Goal: Task Accomplishment & Management: Use online tool/utility

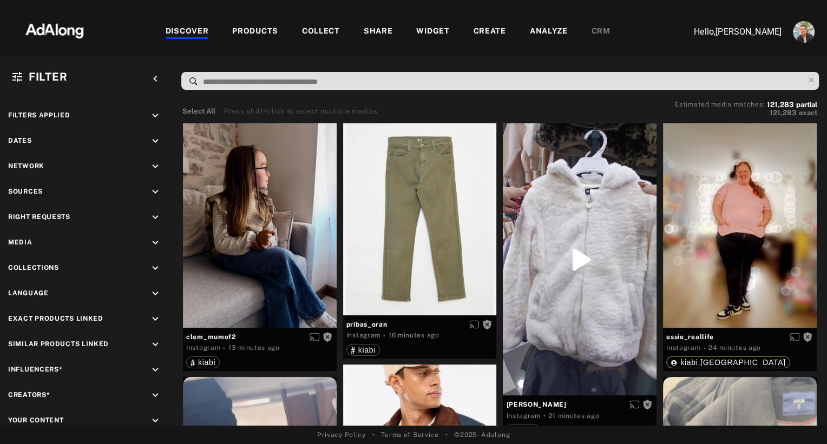
click at [429, 31] on div "WIDGET" at bounding box center [432, 31] width 33 height 13
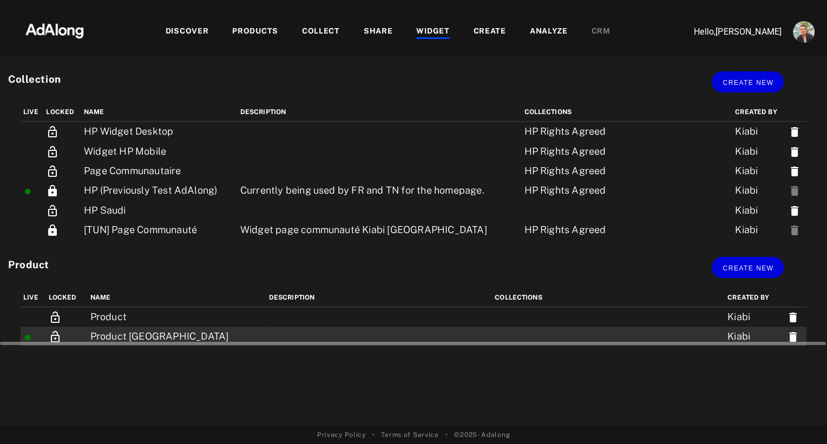
click at [112, 331] on td "Product Tunisia" at bounding box center [177, 336] width 179 height 19
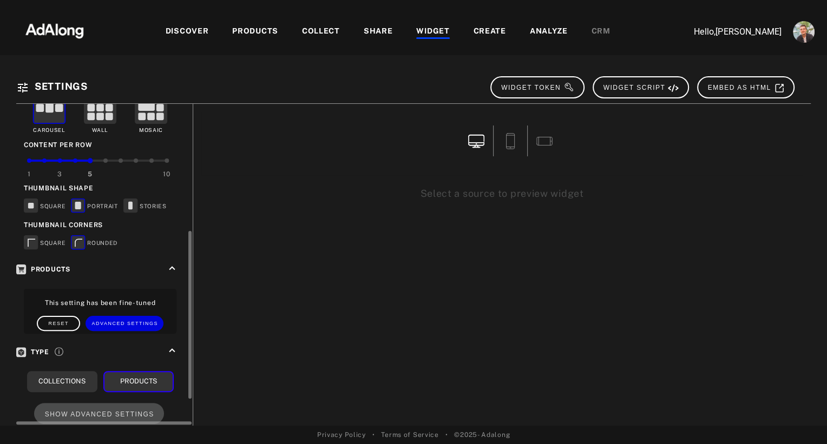
scroll to position [294, 0]
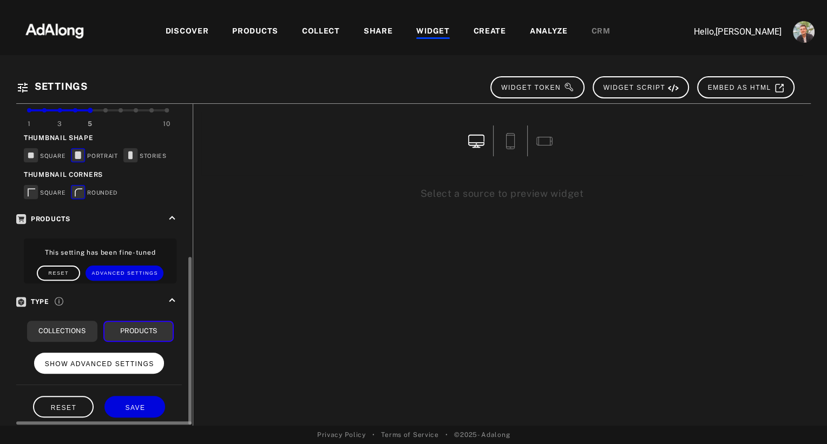
click at [83, 365] on button "SHOW ADVANCED SETTINGS" at bounding box center [99, 363] width 130 height 21
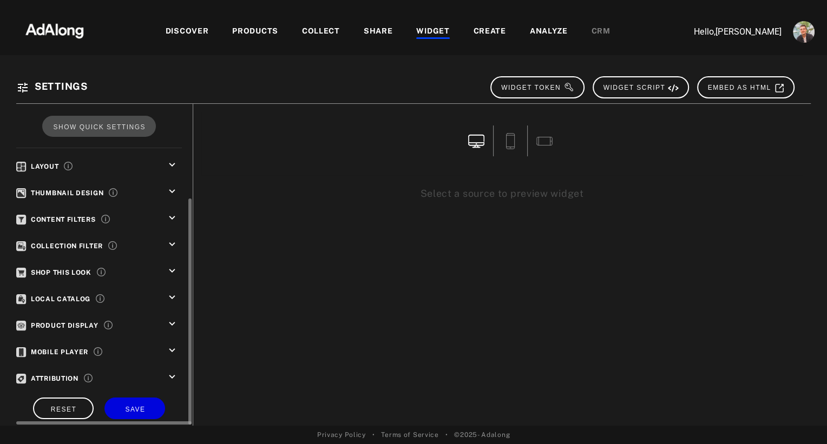
click at [65, 375] on span "Attribution" at bounding box center [47, 379] width 62 height 8
click at [172, 371] on icon "keyboard_arrow_down" at bounding box center [172, 377] width 12 height 12
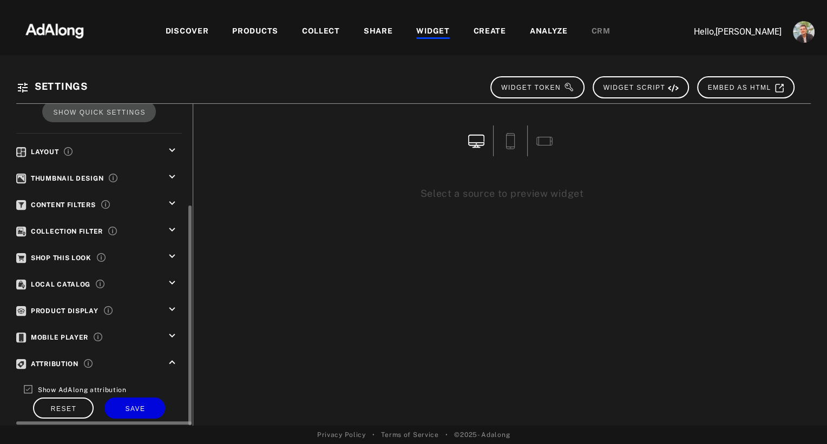
click at [169, 330] on icon "keyboard_arrow_down" at bounding box center [172, 336] width 12 height 12
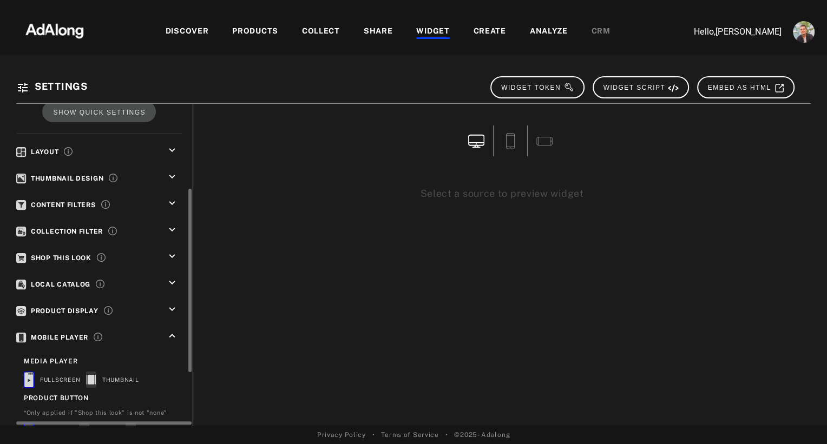
click at [169, 304] on icon "keyboard_arrow_down" at bounding box center [172, 310] width 12 height 12
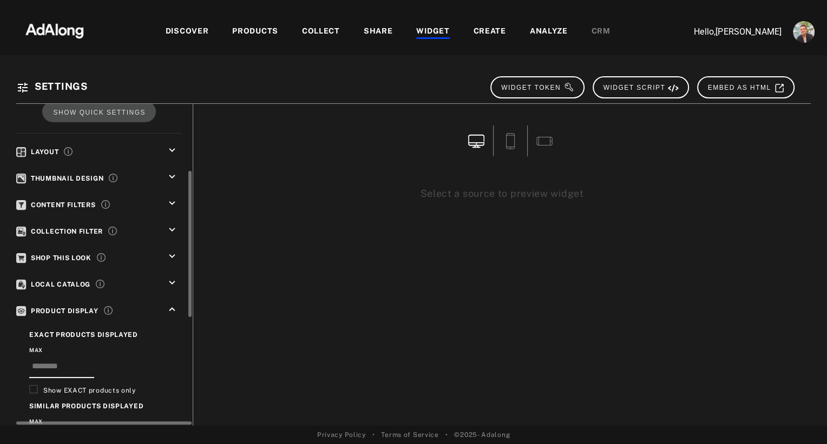
click at [168, 278] on icon "keyboard_arrow_down" at bounding box center [172, 283] width 12 height 12
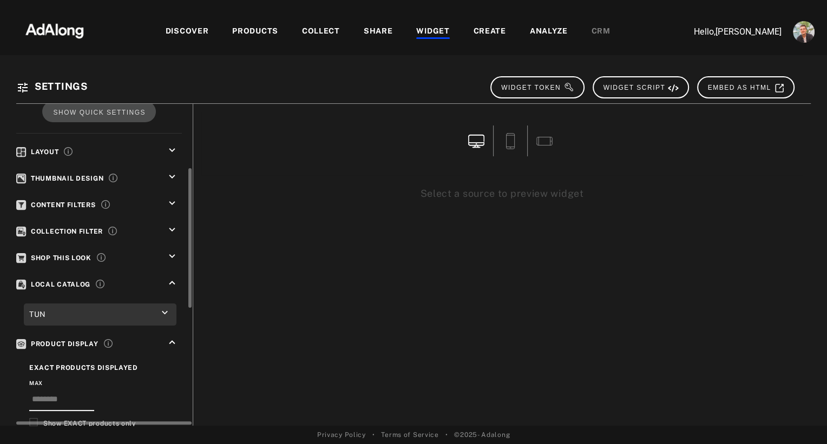
click at [169, 251] on icon "keyboard_arrow_down" at bounding box center [172, 257] width 12 height 12
